Goal: Transaction & Acquisition: Book appointment/travel/reservation

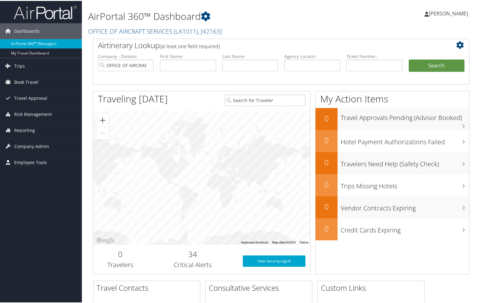
click at [25, 40] on link "AirPortal 360™ (Manager)" at bounding box center [41, 42] width 82 height 9
click at [25, 67] on link "Trips" at bounding box center [41, 65] width 82 height 16
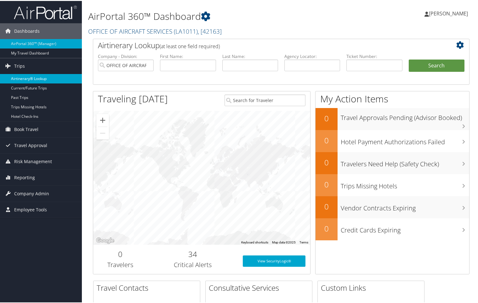
click at [31, 77] on link "Airtinerary® Lookup" at bounding box center [41, 77] width 82 height 9
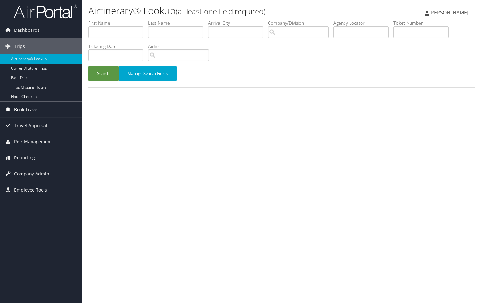
click at [22, 109] on span "Book Travel" at bounding box center [26, 110] width 24 height 16
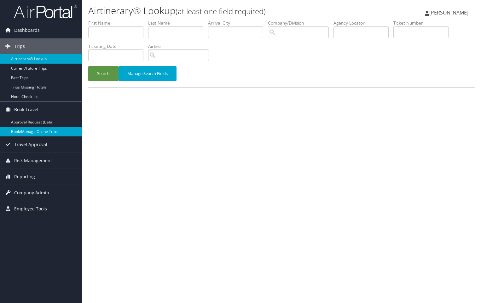
click at [26, 130] on link "Book/Manage Online Trips" at bounding box center [41, 131] width 82 height 9
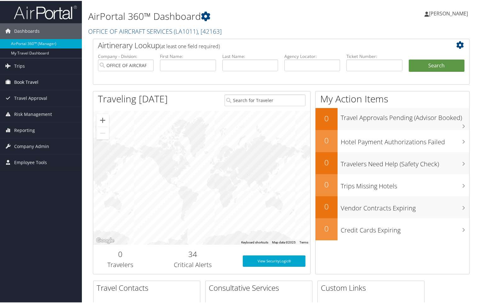
click at [20, 81] on span "Book Travel" at bounding box center [26, 81] width 24 height 16
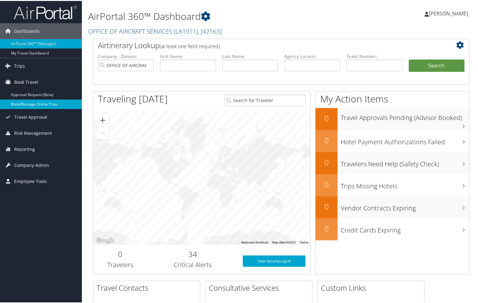
click at [31, 105] on link "Book/Manage Online Trips" at bounding box center [41, 103] width 82 height 9
